Goal: Information Seeking & Learning: Understand process/instructions

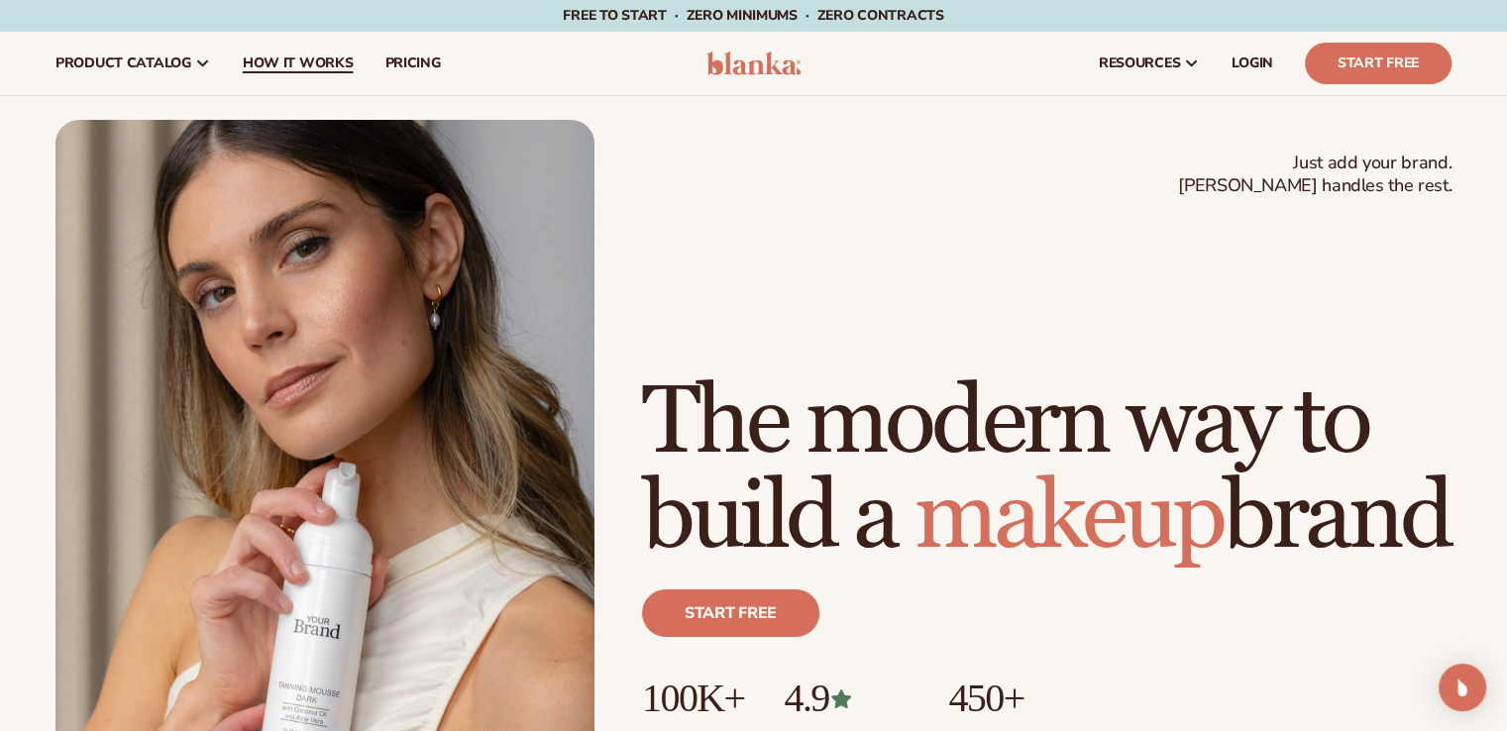
click at [286, 59] on span "How It Works" at bounding box center [298, 63] width 111 height 16
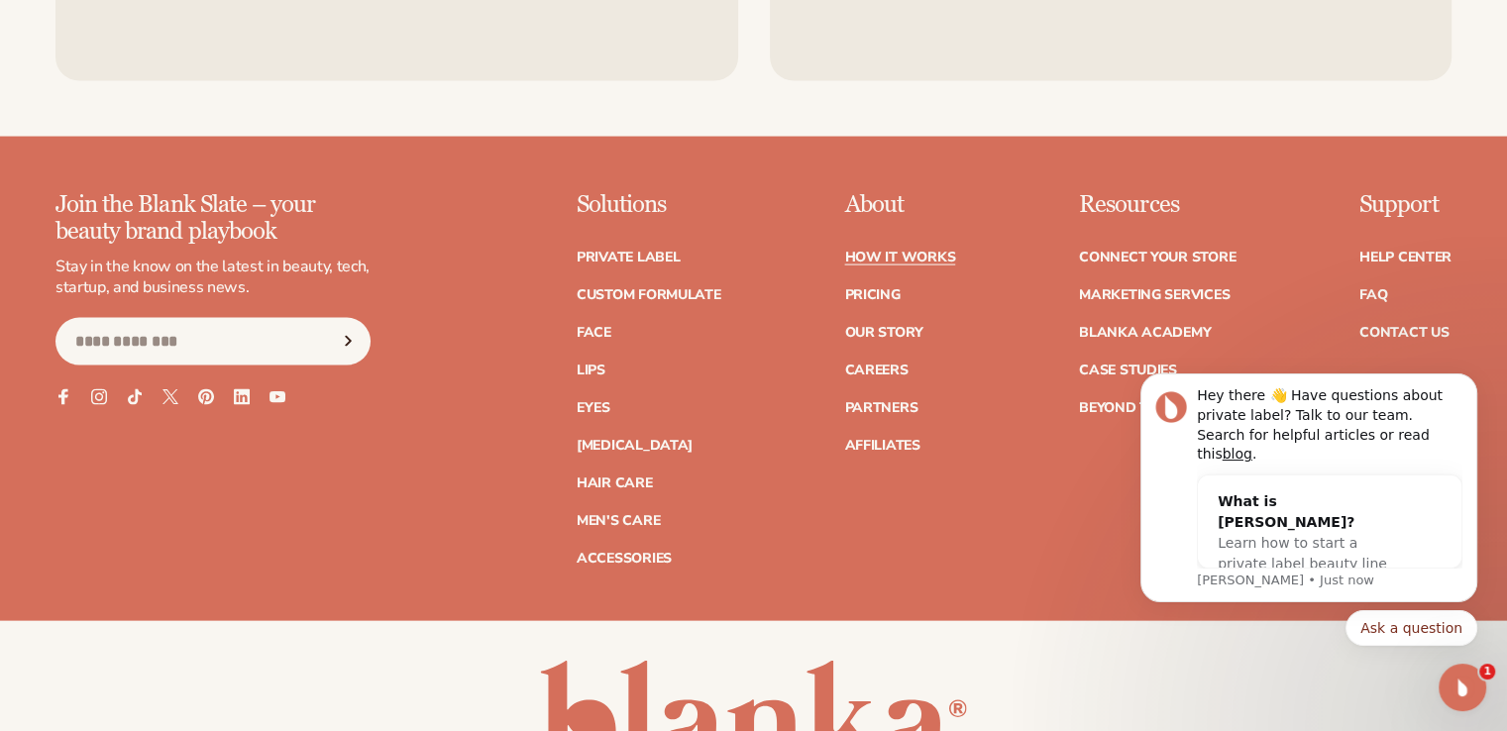
scroll to position [4392, 0]
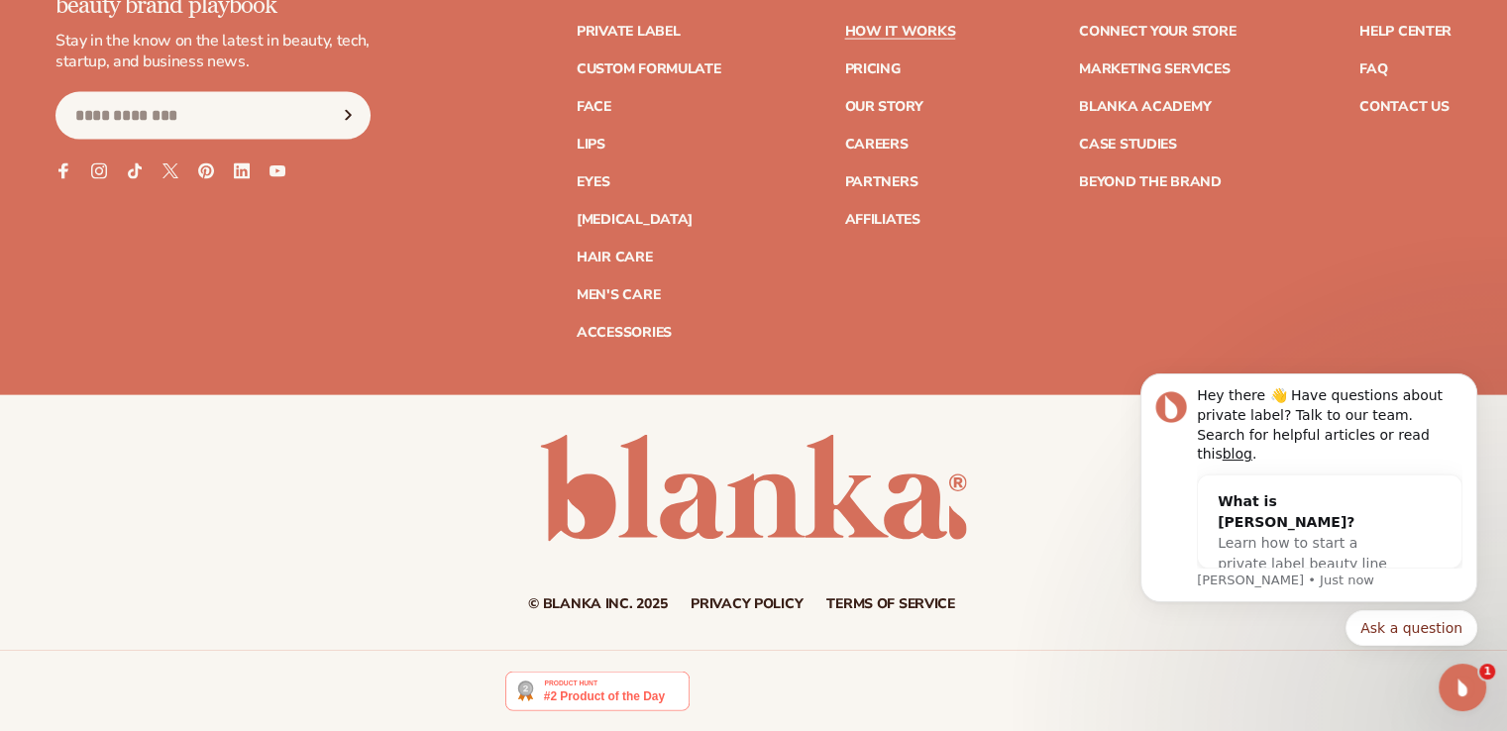
click at [178, 363] on div "Join the Blank Slate – your beauty brand playbook Stay in the know on the lates…" at bounding box center [753, 180] width 1507 height 428
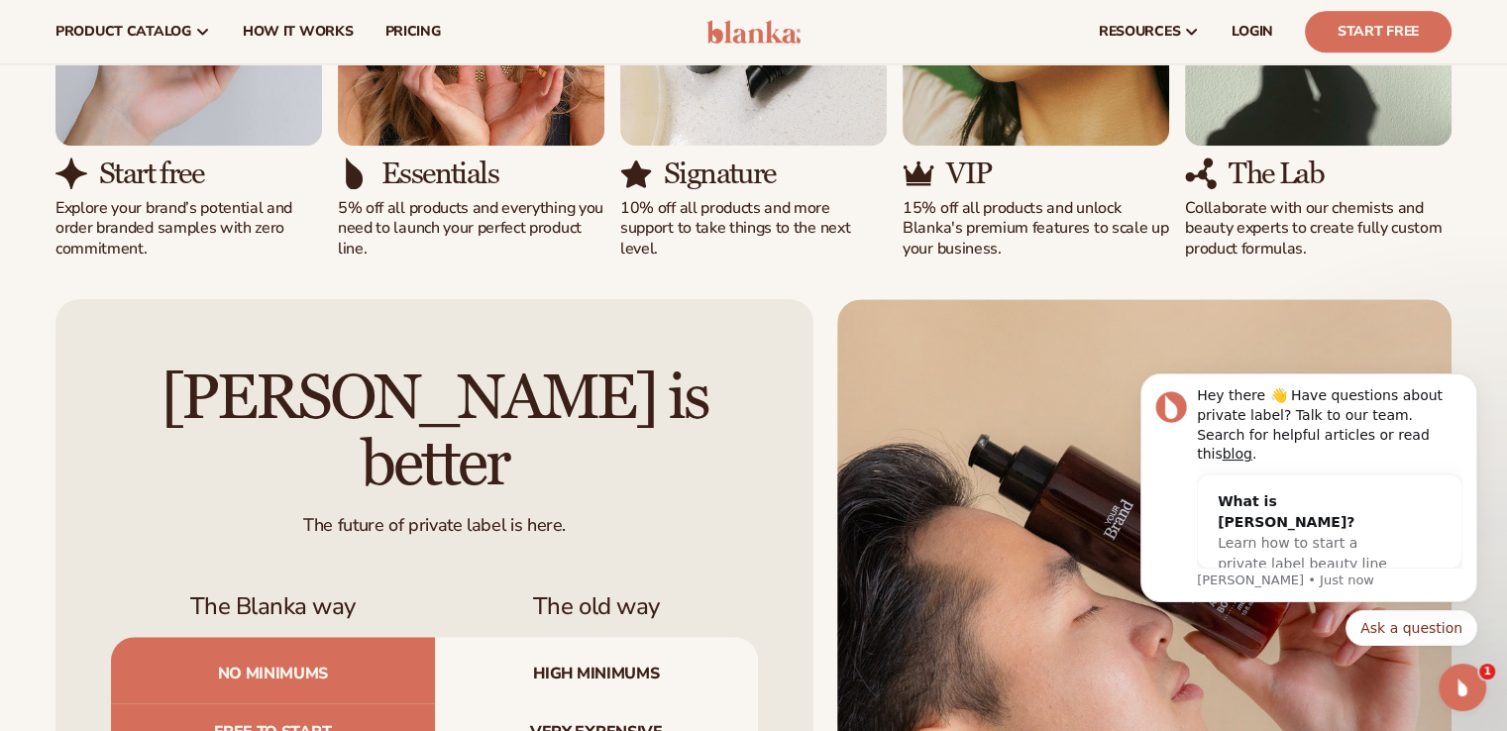
scroll to position [1486, 0]
